Goal: Navigation & Orientation: Find specific page/section

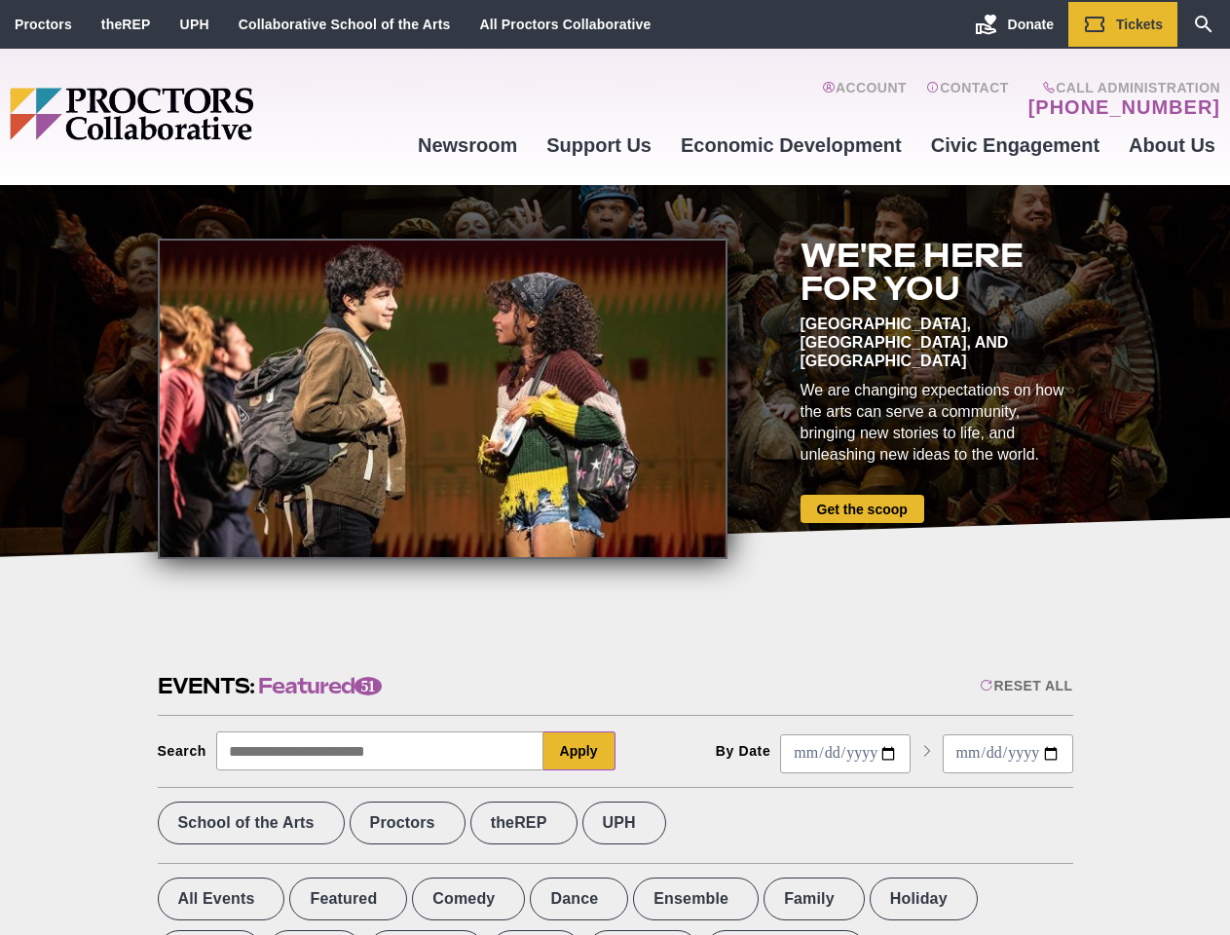
click at [615, 468] on div at bounding box center [443, 399] width 570 height 321
click at [1025, 686] on div "Reset All" at bounding box center [1026, 686] width 93 height 16
click at [580, 751] on button "Apply" at bounding box center [580, 751] width 72 height 39
